Goal: Find specific page/section: Find specific page/section

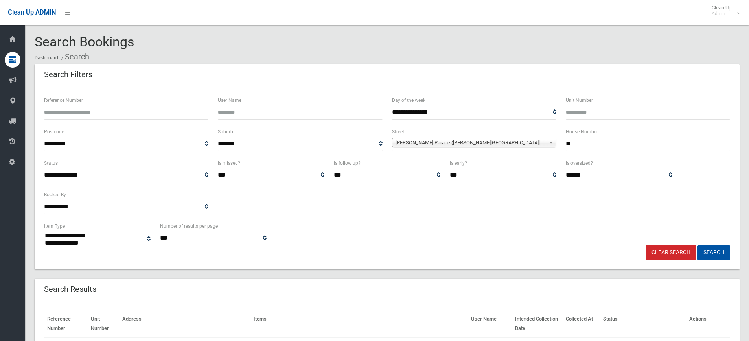
select select
click at [664, 249] on link "Clear Search" at bounding box center [670, 252] width 51 height 15
select select
click at [63, 116] on input "Reference Number" at bounding box center [126, 112] width 164 height 15
type input "******"
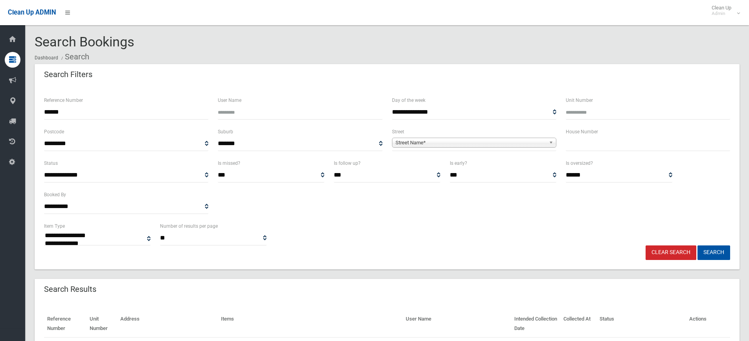
click at [697, 245] on button "Search" at bounding box center [713, 252] width 33 height 15
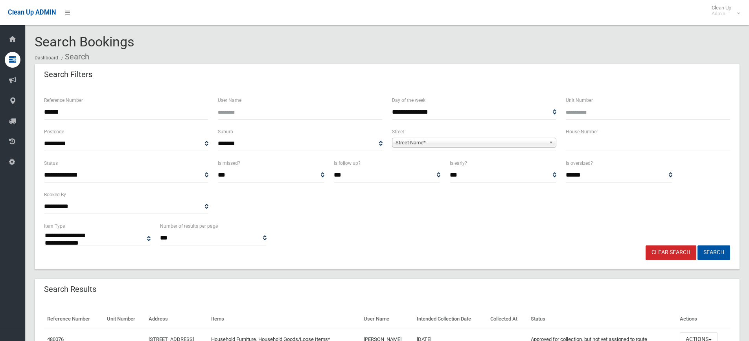
select select
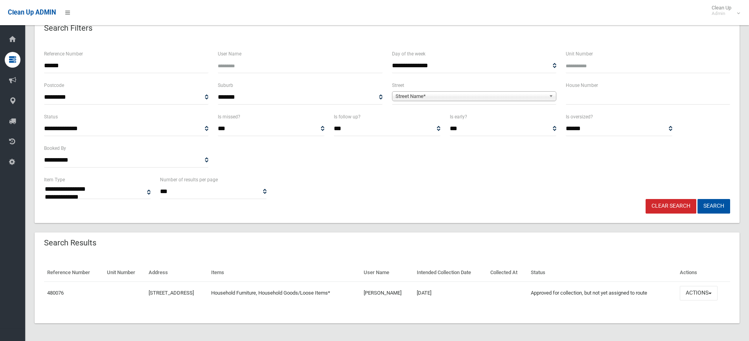
scroll to position [48, 0]
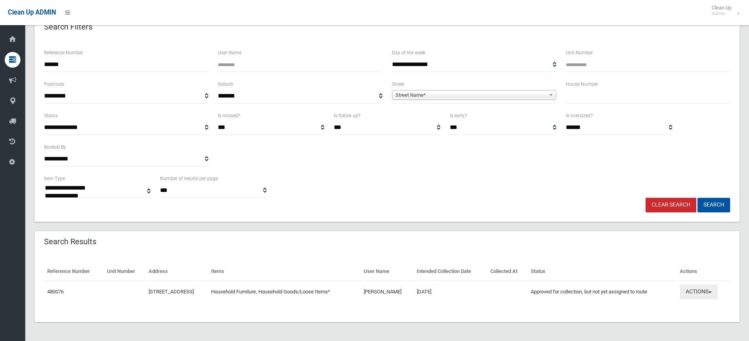
click at [711, 292] on span "button" at bounding box center [709, 292] width 3 height 2
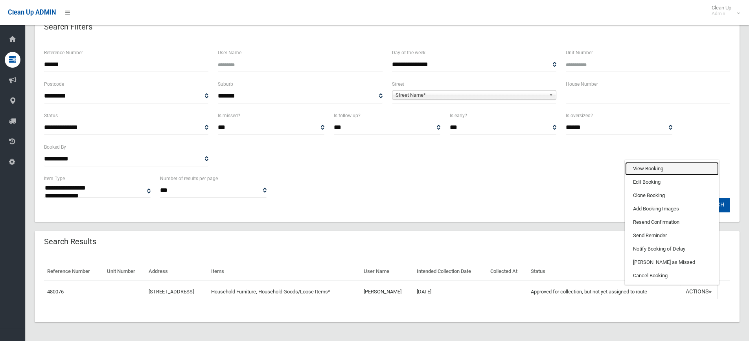
click at [661, 166] on link "View Booking" at bounding box center [672, 168] width 94 height 13
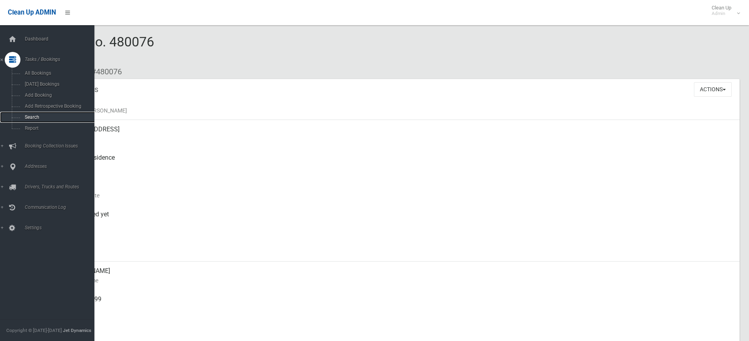
click at [34, 114] on link "Search" at bounding box center [50, 117] width 100 height 11
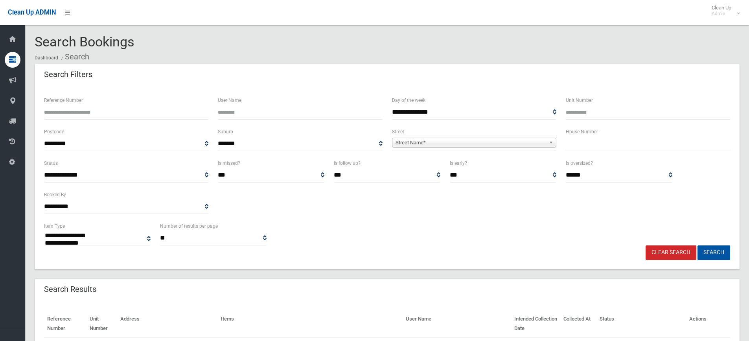
select select
